Goal: Task Accomplishment & Management: Manage account settings

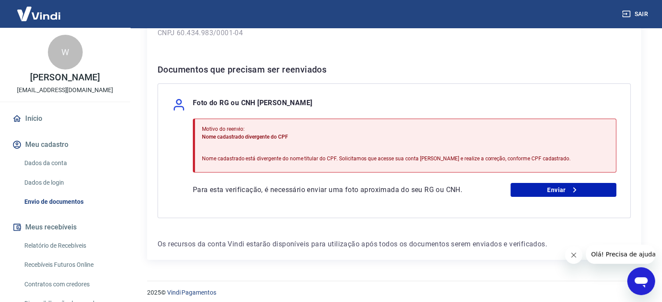
scroll to position [153, 0]
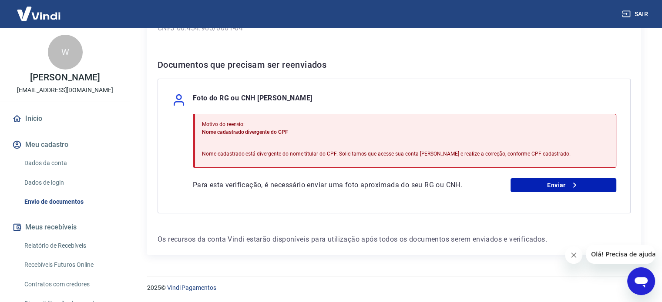
click at [58, 146] on button "Meu cadastro" at bounding box center [64, 144] width 109 height 19
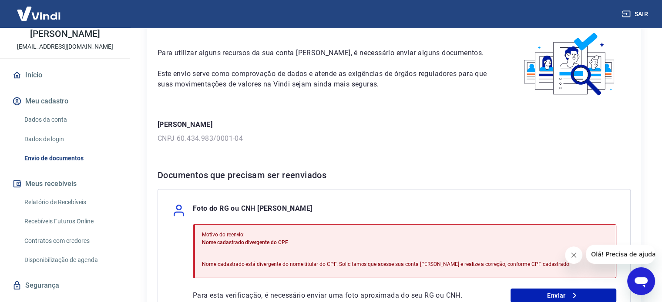
scroll to position [23, 0]
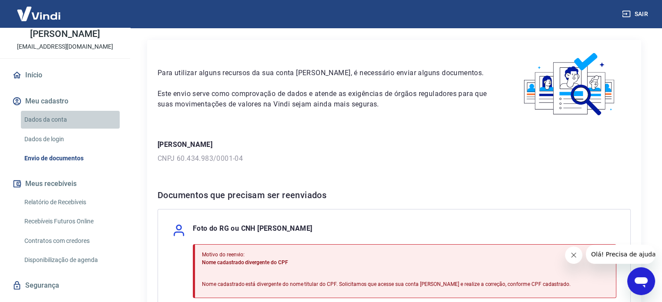
click at [71, 119] on link "Dados da conta" at bounding box center [70, 120] width 99 height 18
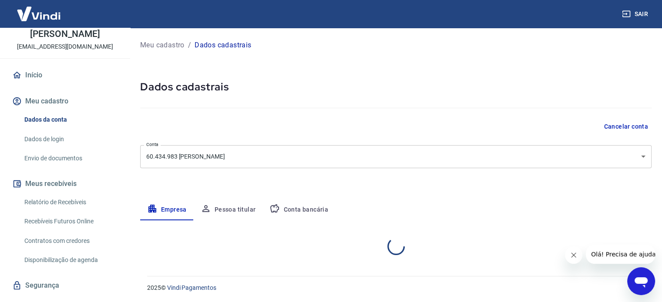
select select "PE"
select select "business"
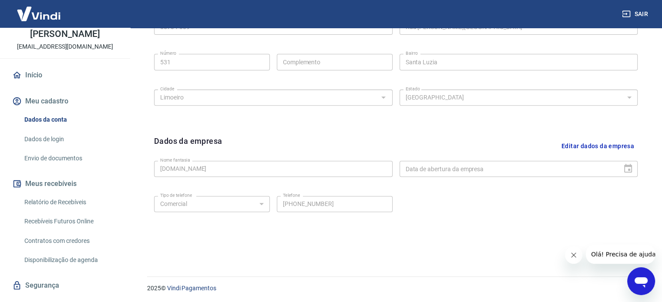
scroll to position [325, 0]
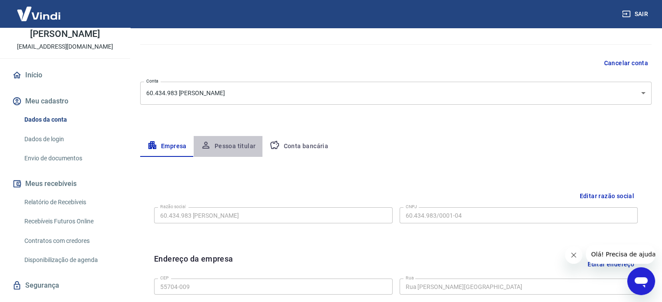
click at [230, 151] on button "Pessoa titular" at bounding box center [228, 146] width 69 height 21
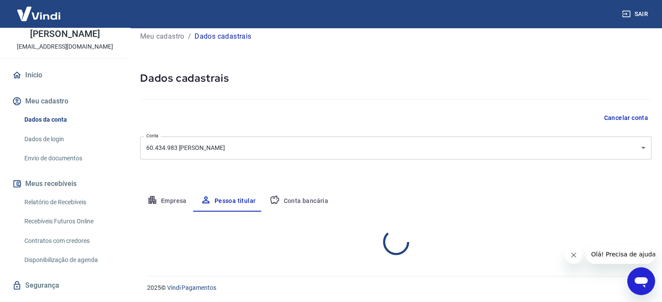
scroll to position [45, 0]
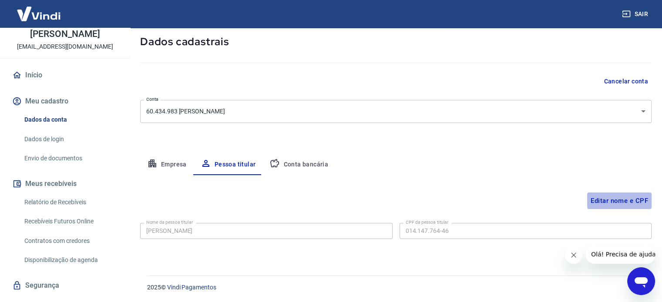
click at [614, 200] on button "Editar nome e CPF" at bounding box center [619, 201] width 64 height 17
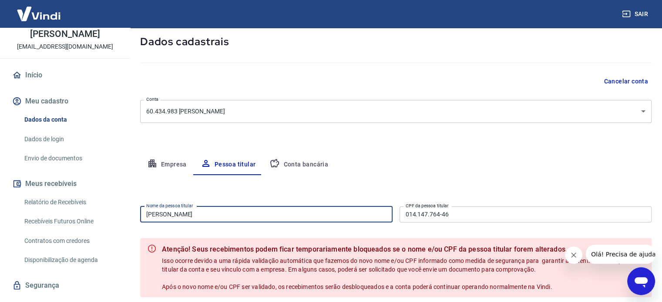
click at [145, 214] on input "[PERSON_NAME]" at bounding box center [266, 215] width 252 height 16
click at [195, 217] on input "[PERSON_NAME]" at bounding box center [266, 215] width 252 height 16
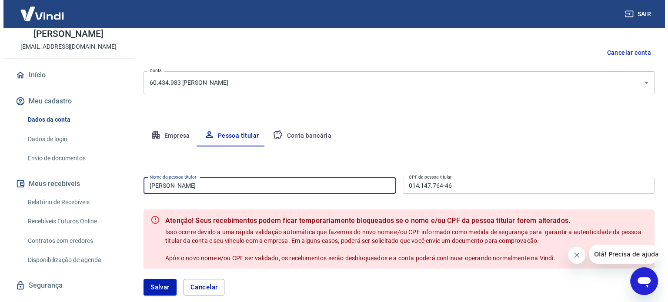
scroll to position [125, 0]
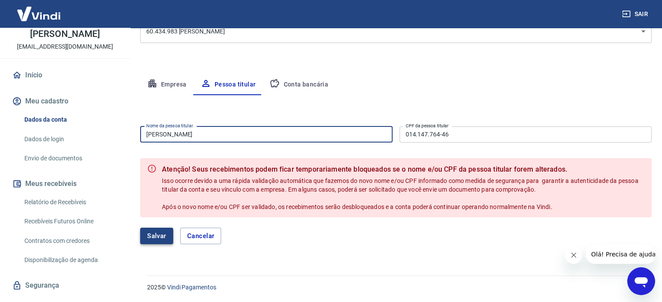
type input "[PERSON_NAME]"
click at [154, 239] on button "Salvar" at bounding box center [156, 236] width 33 height 17
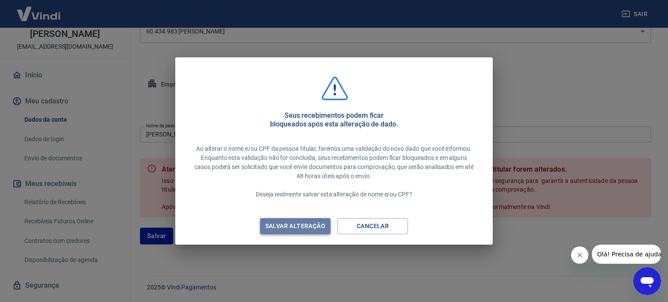
click at [281, 229] on div "Salvar alteração" at bounding box center [295, 226] width 81 height 11
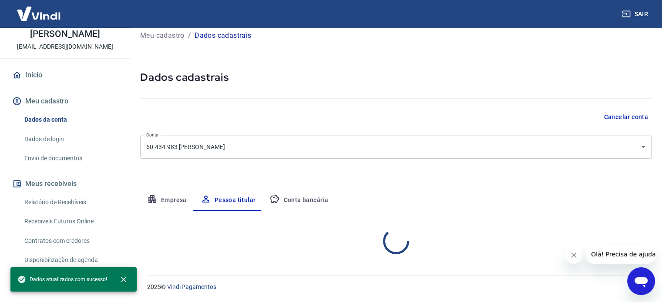
scroll to position [45, 0]
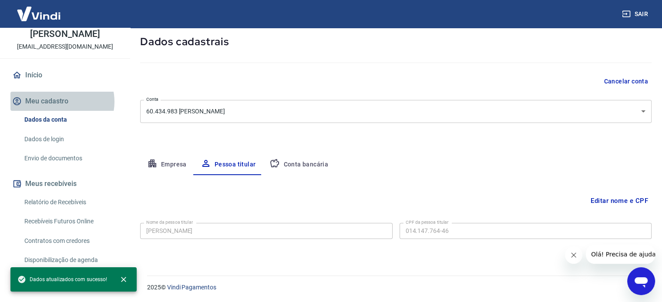
click at [59, 102] on button "Meu cadastro" at bounding box center [64, 101] width 109 height 19
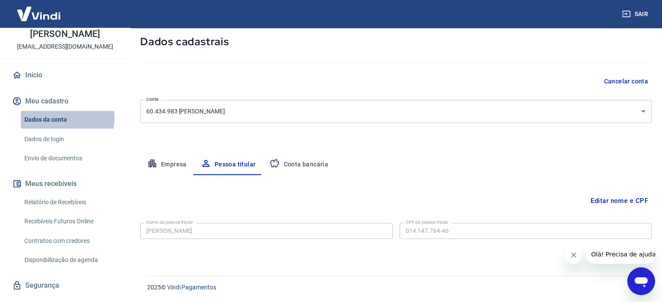
click at [61, 119] on link "Dados da conta" at bounding box center [70, 120] width 99 height 18
click at [300, 164] on button "Conta bancária" at bounding box center [298, 164] width 73 height 21
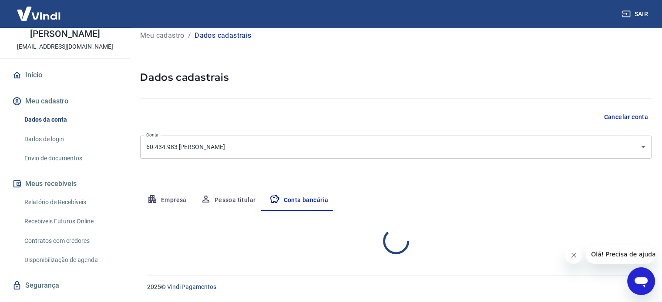
select select "1"
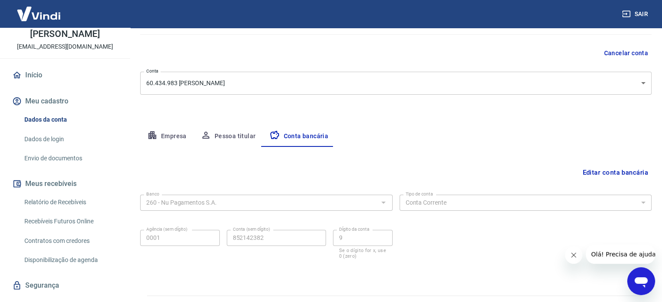
scroll to position [89, 0]
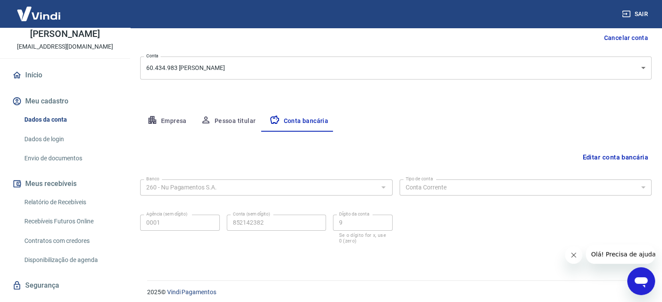
click at [163, 123] on button "Empresa" at bounding box center [167, 121] width 54 height 21
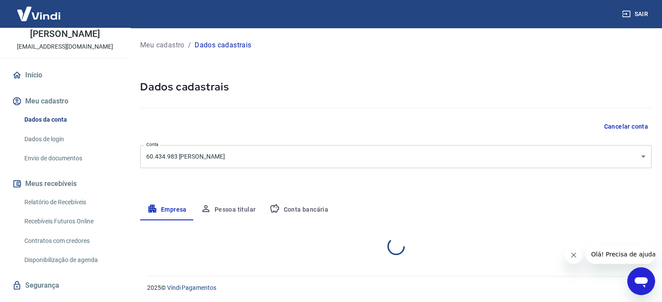
select select "PE"
select select "business"
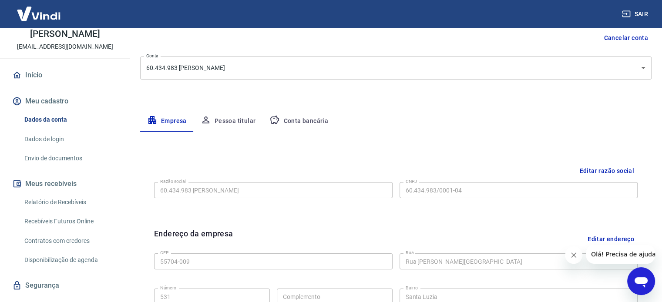
click at [215, 123] on button "Pessoa titular" at bounding box center [228, 121] width 69 height 21
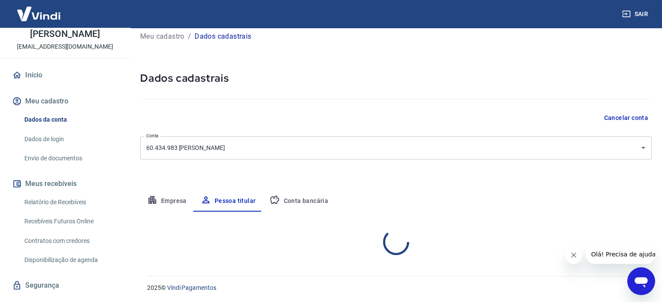
scroll to position [45, 0]
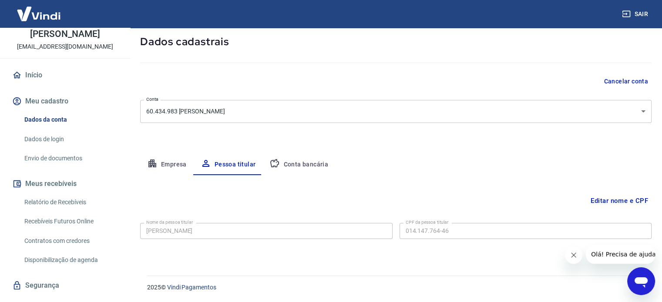
click at [168, 160] on button "Empresa" at bounding box center [167, 164] width 54 height 21
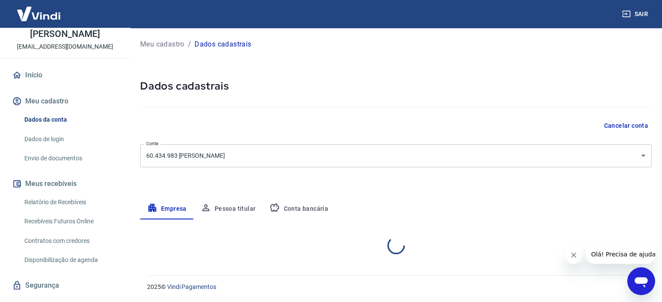
scroll to position [0, 0]
select select "PE"
select select "business"
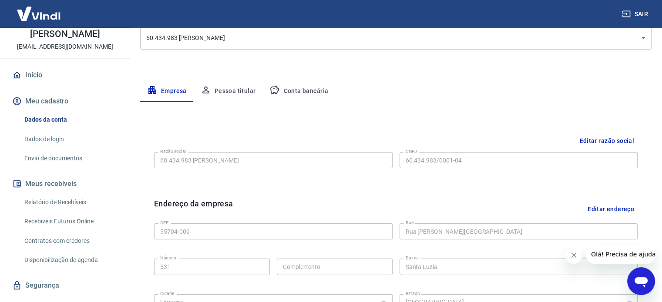
scroll to position [45, 0]
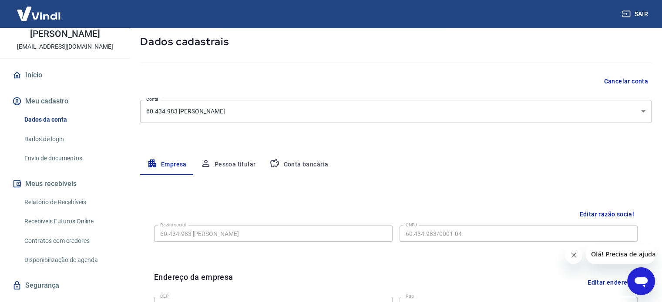
click at [55, 100] on button "Meu cadastro" at bounding box center [64, 101] width 109 height 19
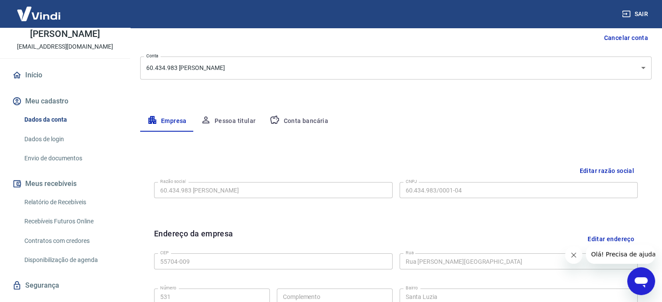
scroll to position [62, 0]
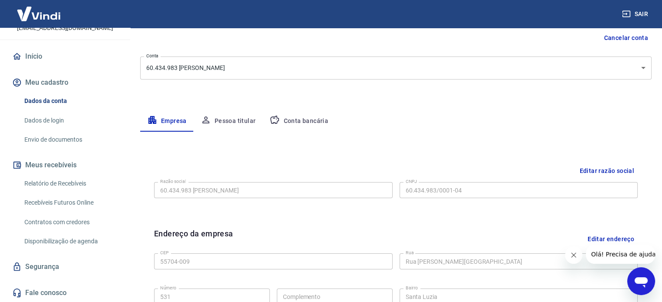
click at [45, 57] on link "Início" at bounding box center [64, 56] width 109 height 19
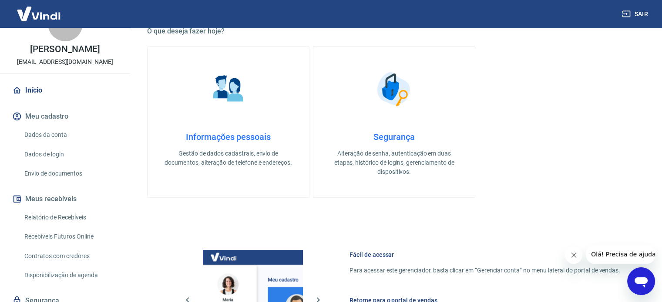
scroll to position [44, 0]
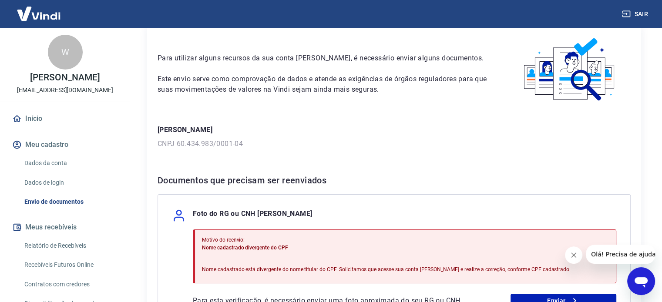
scroll to position [131, 0]
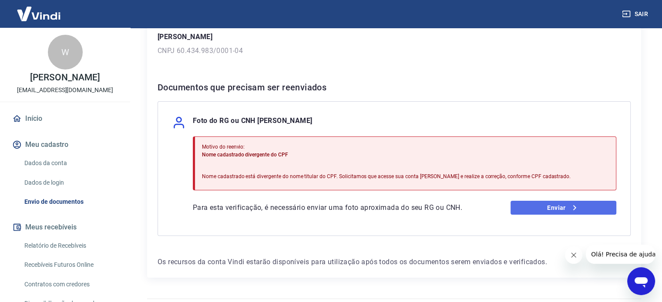
click at [563, 208] on link "Enviar" at bounding box center [563, 208] width 106 height 14
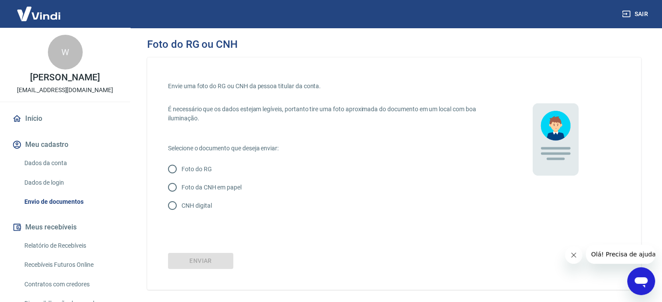
click at [201, 207] on p "CNH digital" at bounding box center [196, 205] width 30 height 9
click at [181, 207] on input "CNH digital" at bounding box center [172, 206] width 18 height 18
radio input "true"
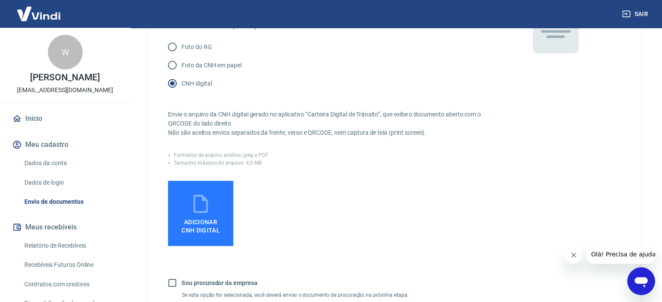
scroll to position [131, 0]
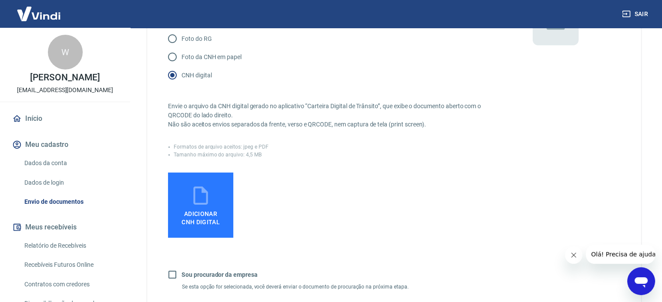
click at [202, 212] on span "Adicionar CNH Digital" at bounding box center [200, 219] width 38 height 16
click at [0, 0] on input "Adicionar CNH Digital" at bounding box center [0, 0] width 0 height 0
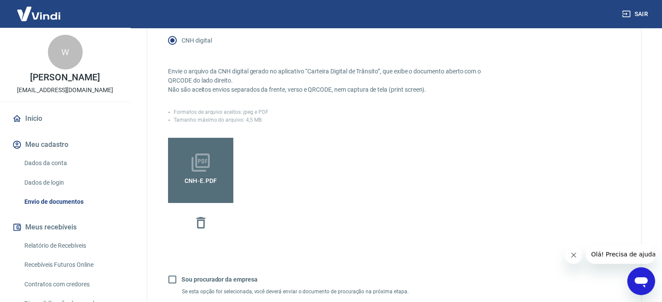
scroll to position [218, 0]
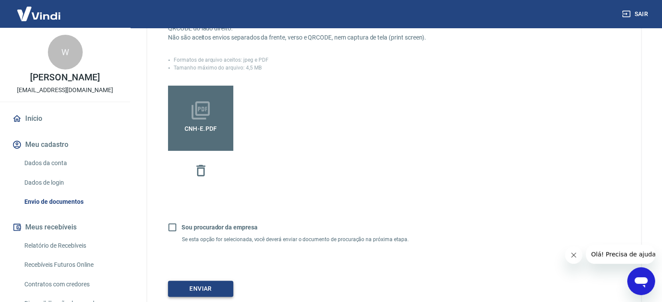
click at [189, 292] on button "Enviar" at bounding box center [200, 289] width 65 height 16
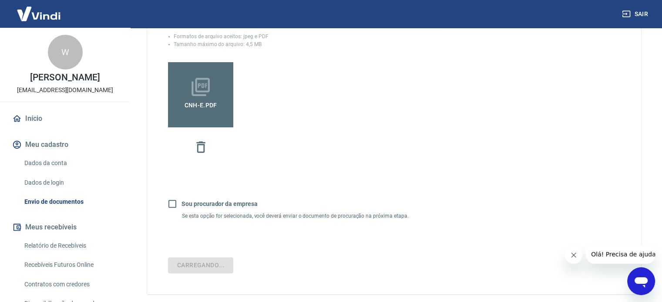
scroll to position [272, 0]
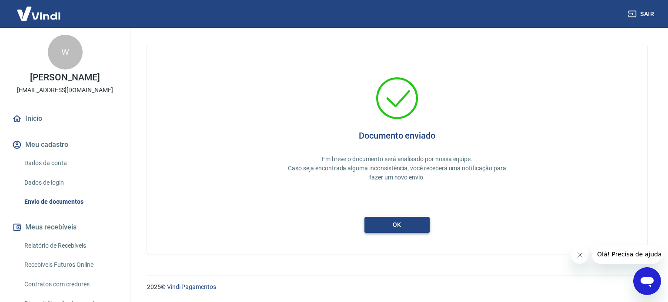
click at [400, 225] on button "ok" at bounding box center [397, 225] width 65 height 16
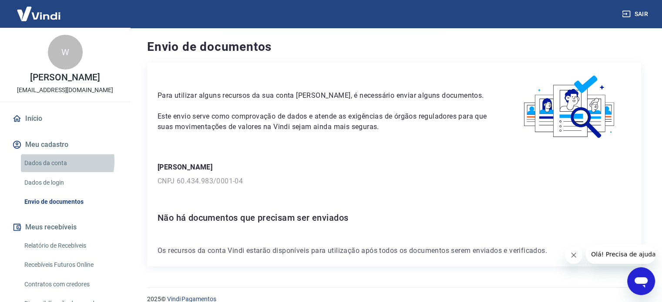
click at [47, 161] on link "Dados da conta" at bounding box center [70, 163] width 99 height 18
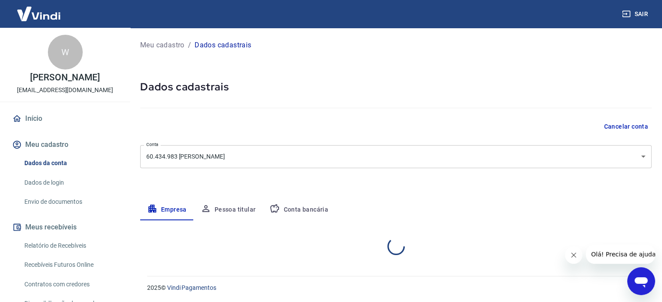
select select "PE"
select select "business"
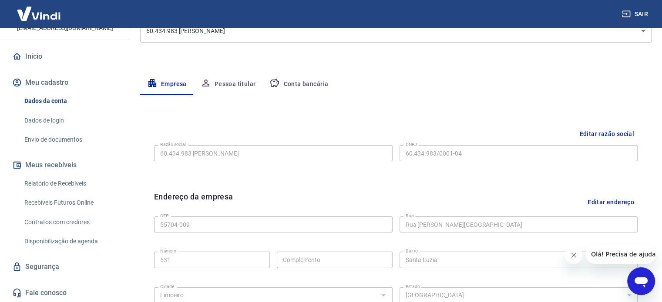
scroll to position [131, 0]
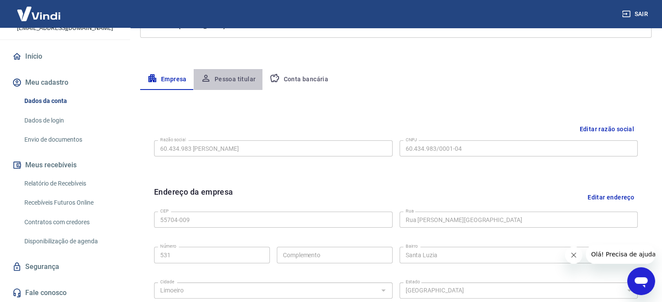
click at [232, 77] on button "Pessoa titular" at bounding box center [228, 79] width 69 height 21
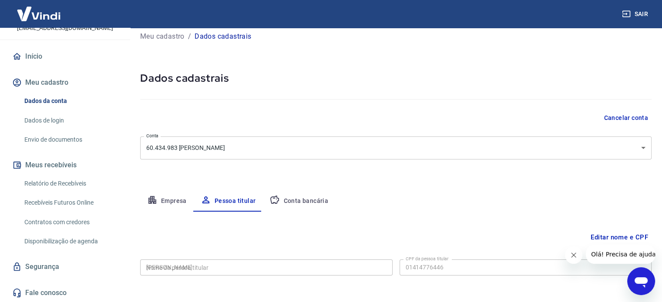
type input "014.147.764-46"
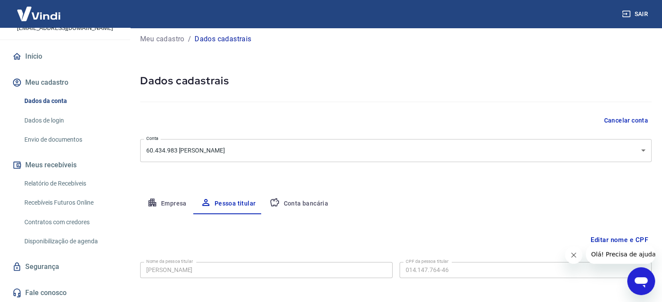
scroll to position [0, 0]
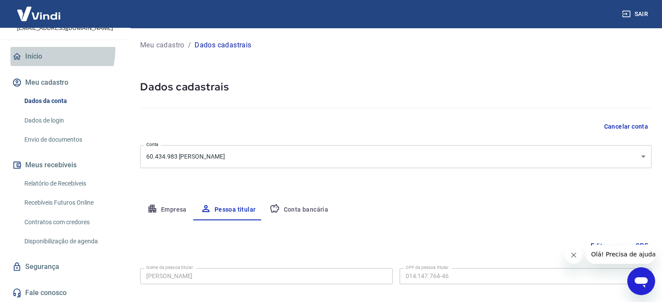
click at [44, 50] on link "Início" at bounding box center [64, 56] width 109 height 19
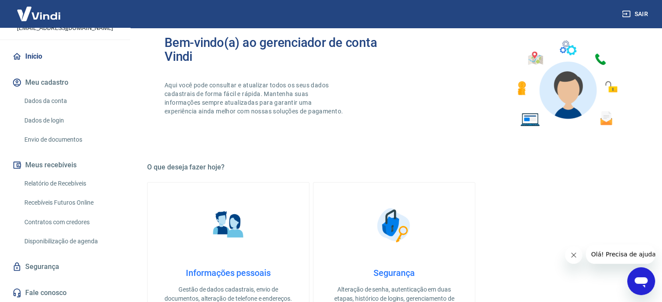
scroll to position [131, 0]
